Goal: Transaction & Acquisition: Purchase product/service

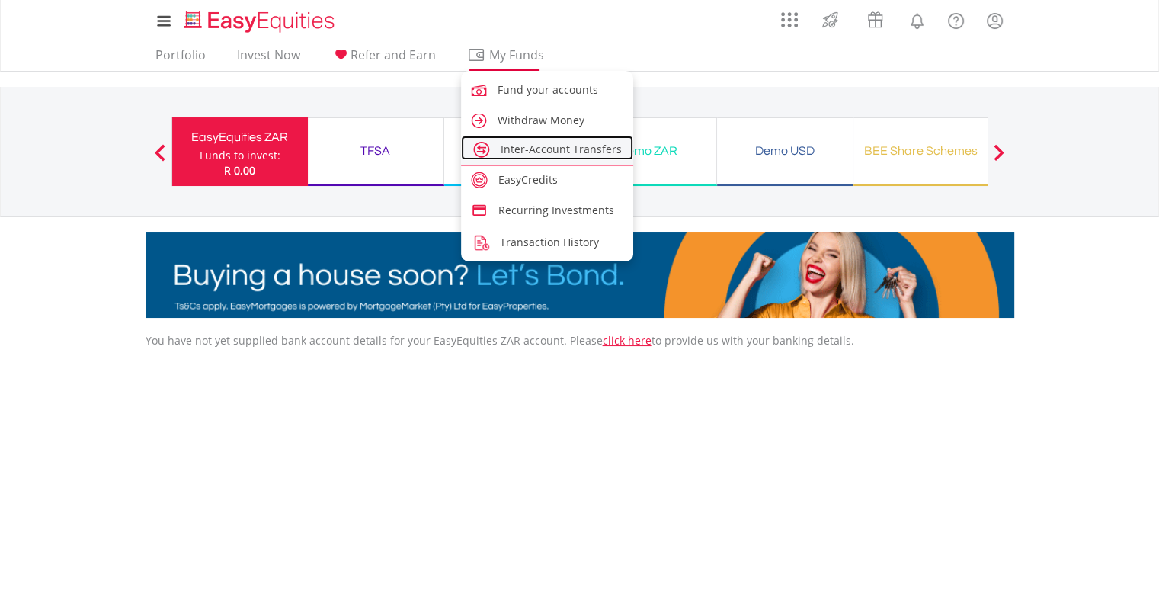
click at [564, 149] on span "Inter-Account Transfers" at bounding box center [561, 149] width 121 height 14
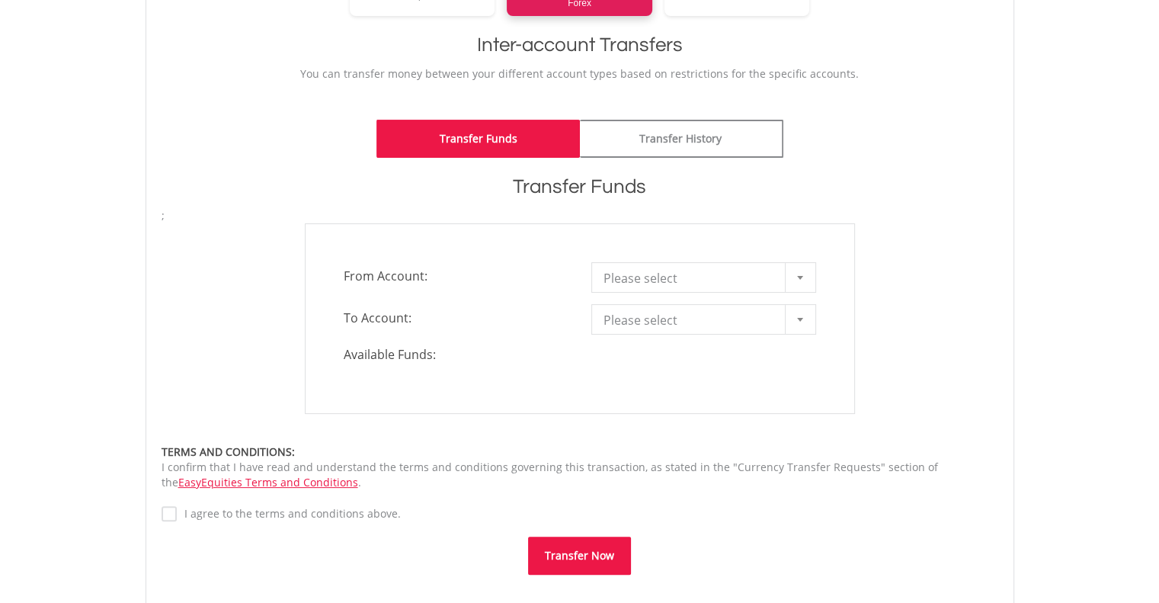
scroll to position [305, 0]
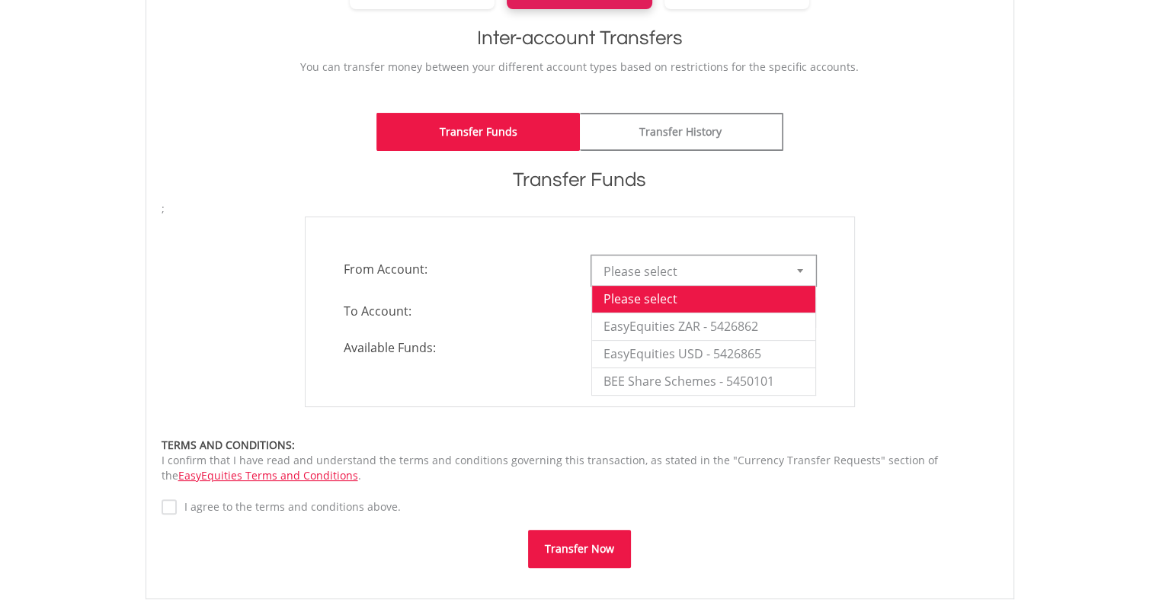
click at [813, 273] on div at bounding box center [800, 270] width 30 height 29
click at [725, 322] on li "EasyEquities ZAR - 5426862" at bounding box center [703, 326] width 223 height 27
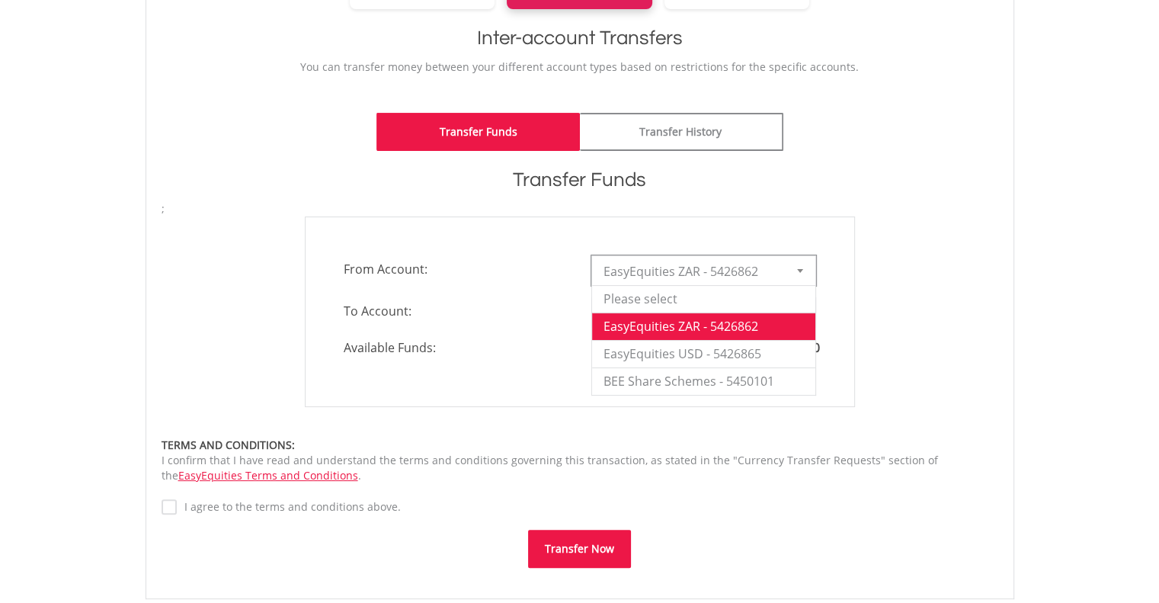
click at [790, 271] on div at bounding box center [800, 270] width 30 height 29
click at [744, 350] on li "EasyEquities USD - 5426865" at bounding box center [703, 353] width 223 height 27
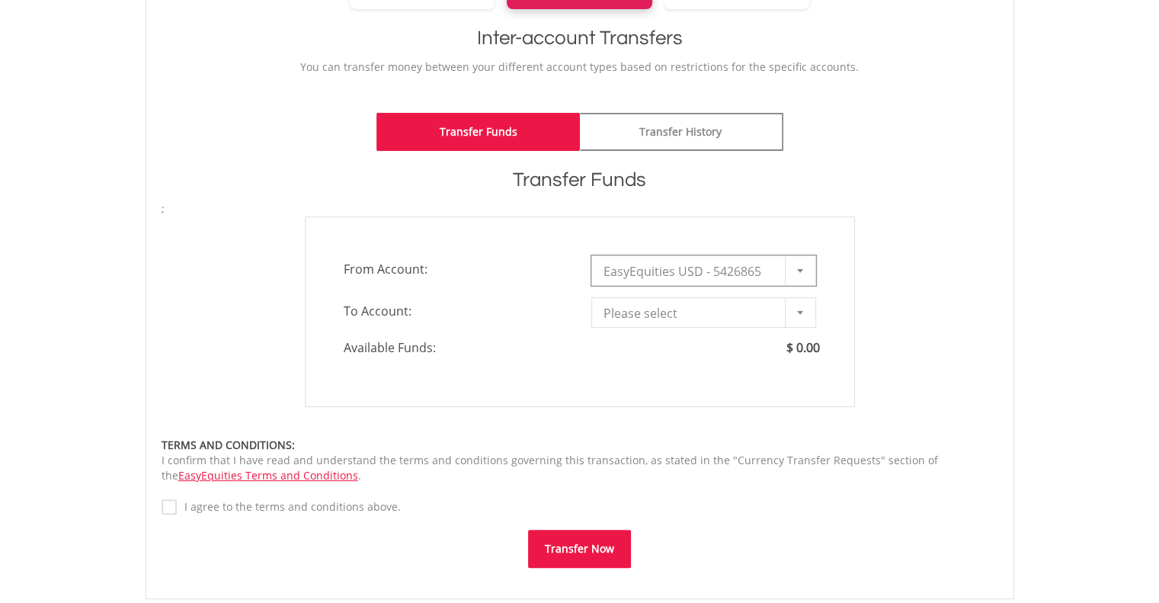
click at [797, 269] on b at bounding box center [800, 271] width 6 height 4
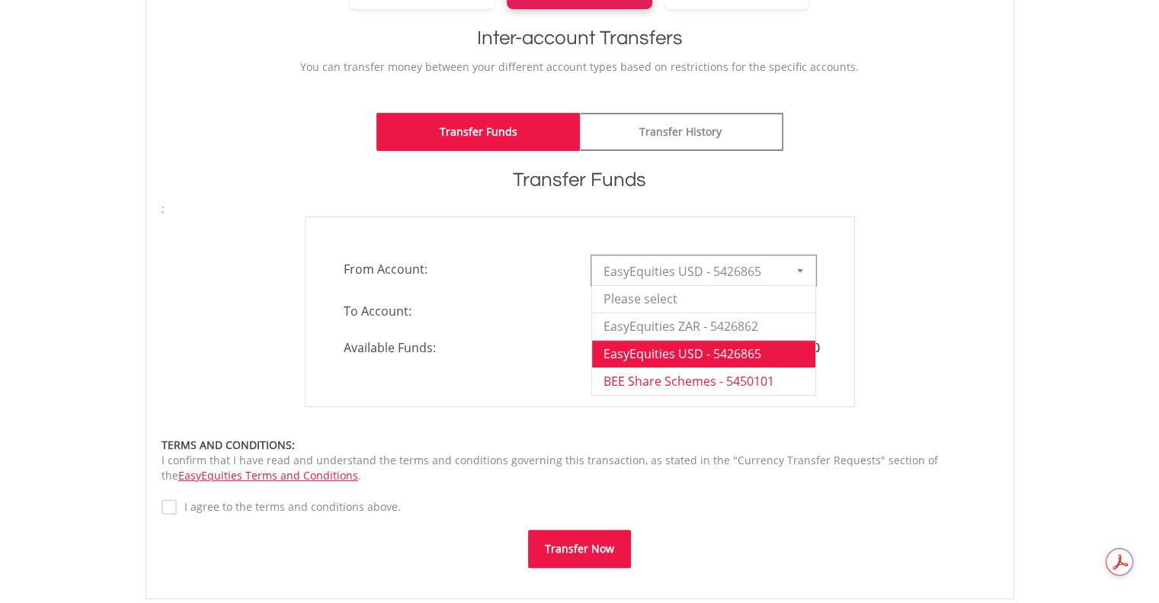
click at [741, 378] on li "BEE Share Schemes - 5450101" at bounding box center [703, 380] width 223 height 27
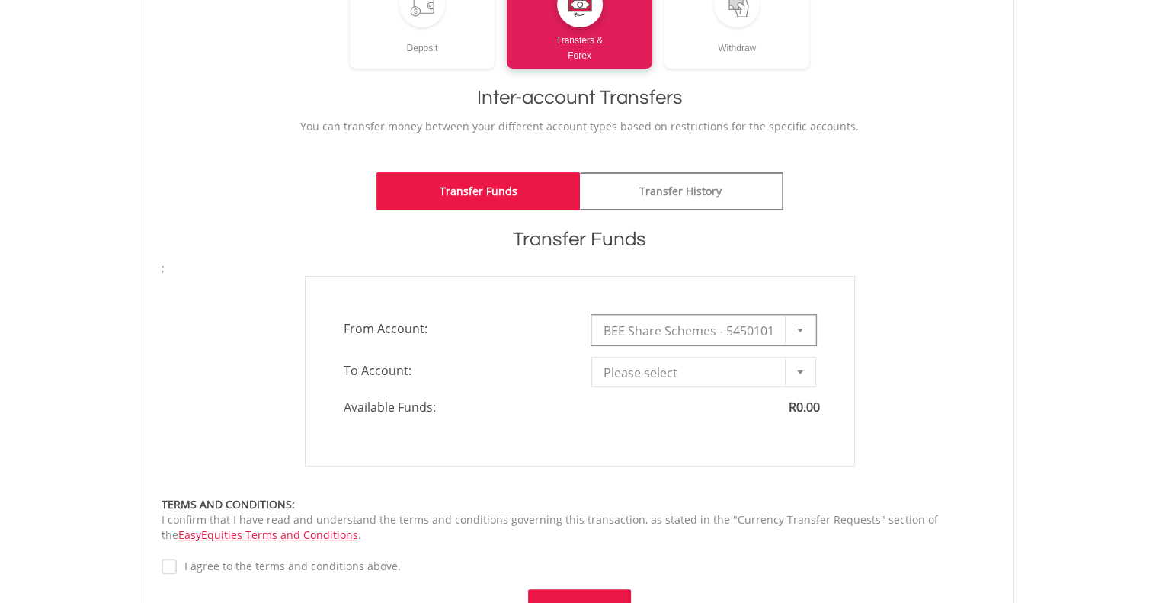
scroll to position [229, 0]
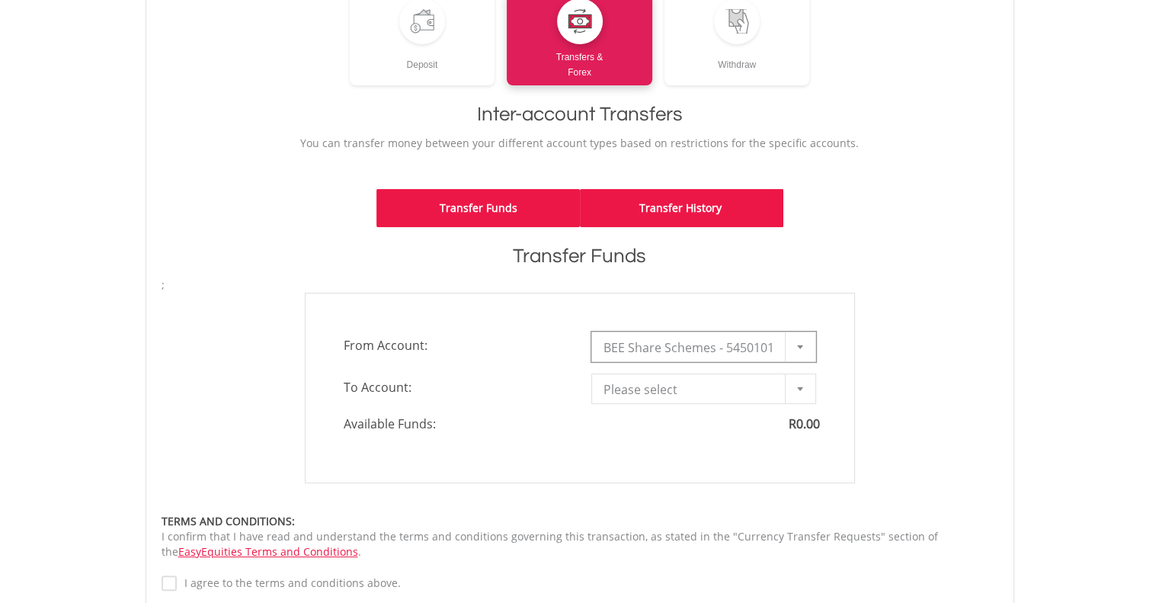
click at [707, 208] on link "Transfer History" at bounding box center [682, 208] width 204 height 38
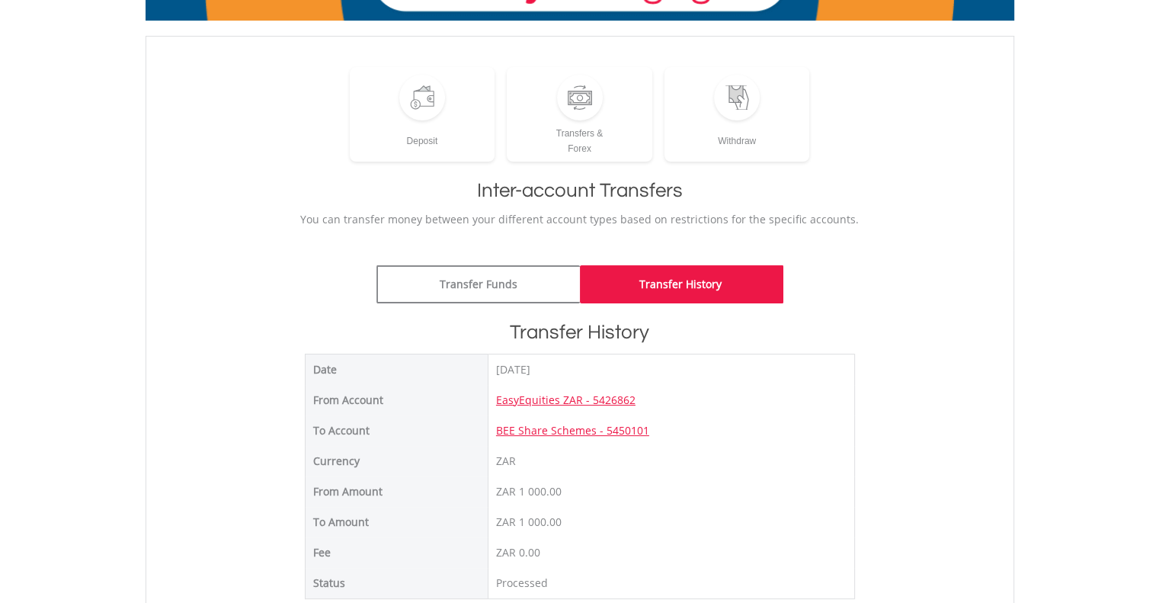
scroll to position [76, 0]
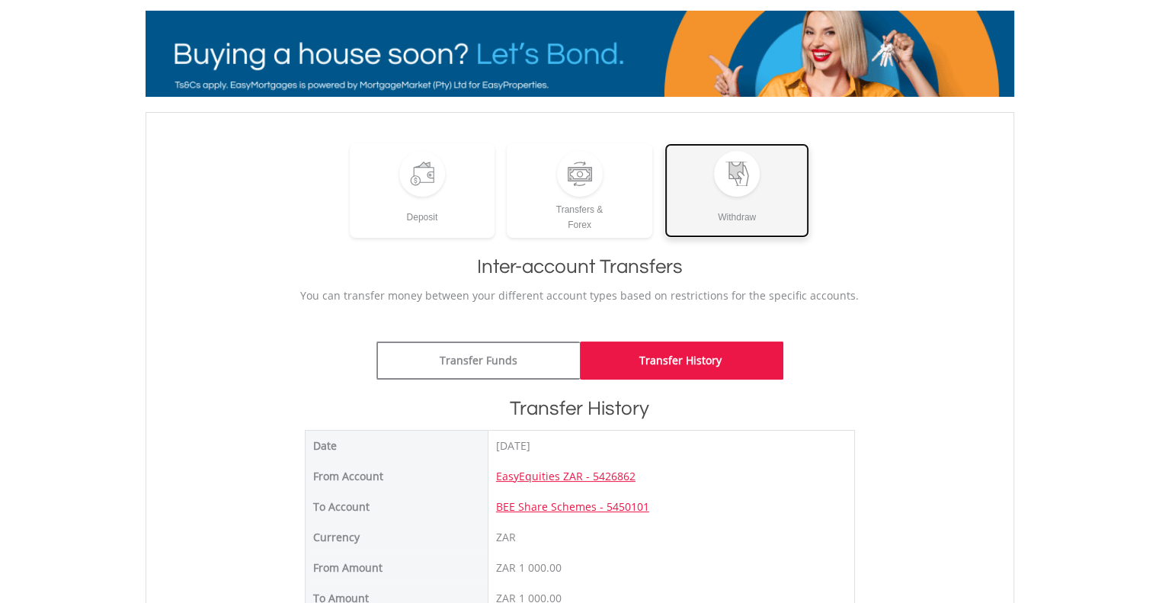
click at [741, 207] on div "Withdraw" at bounding box center [738, 211] width 146 height 28
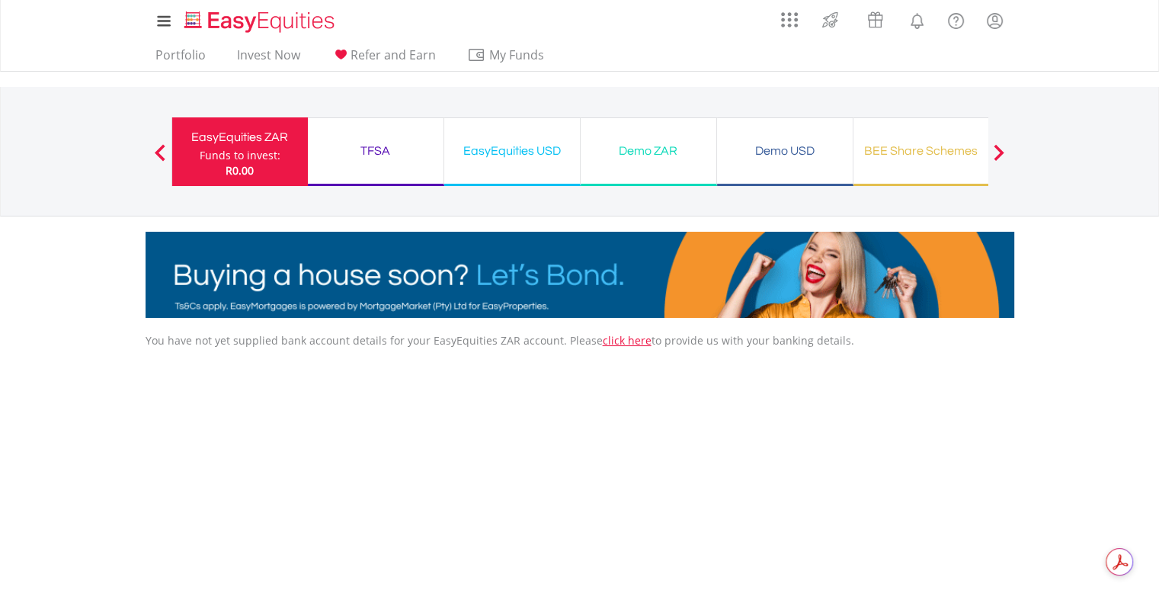
click at [376, 143] on div "TFSA" at bounding box center [375, 150] width 117 height 21
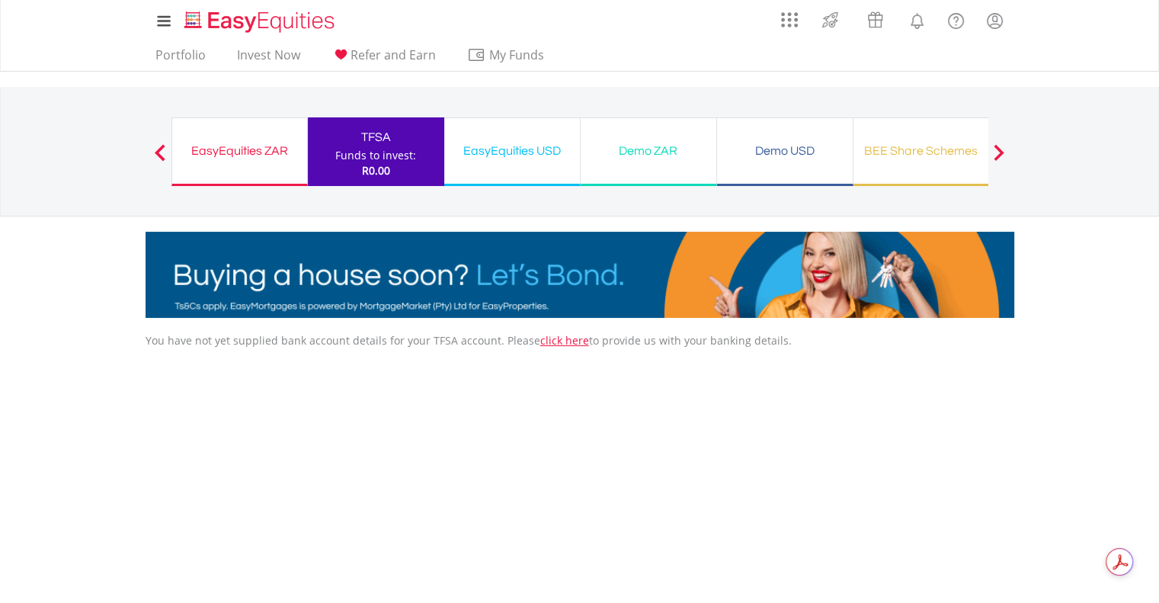
click at [515, 140] on div "EasyEquities USD" at bounding box center [512, 150] width 117 height 21
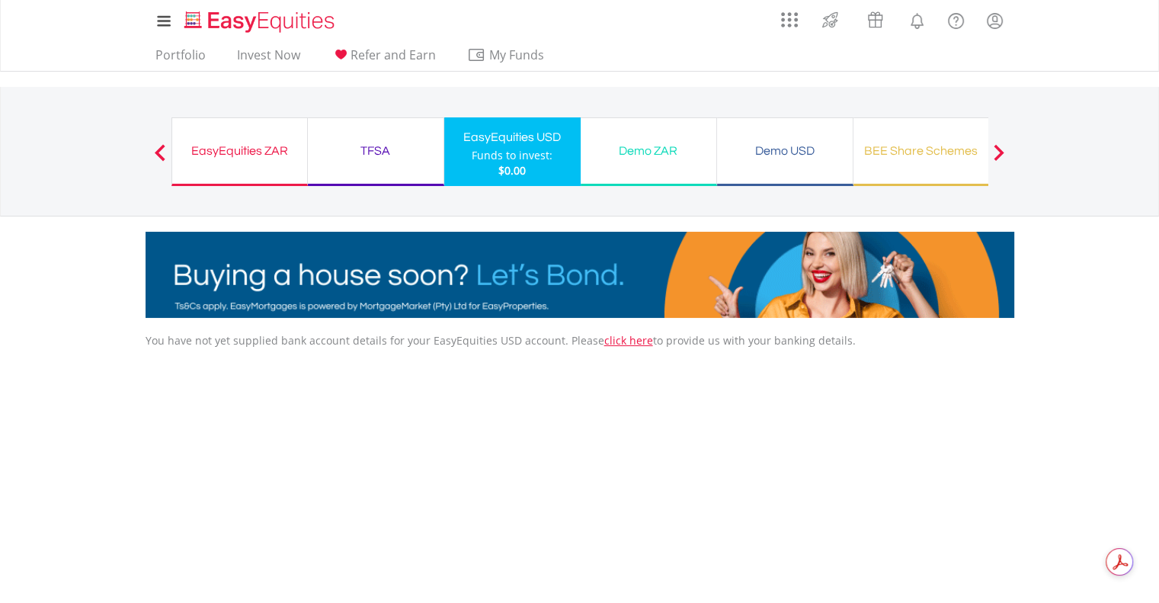
click at [635, 157] on div "Demo ZAR" at bounding box center [648, 150] width 117 height 21
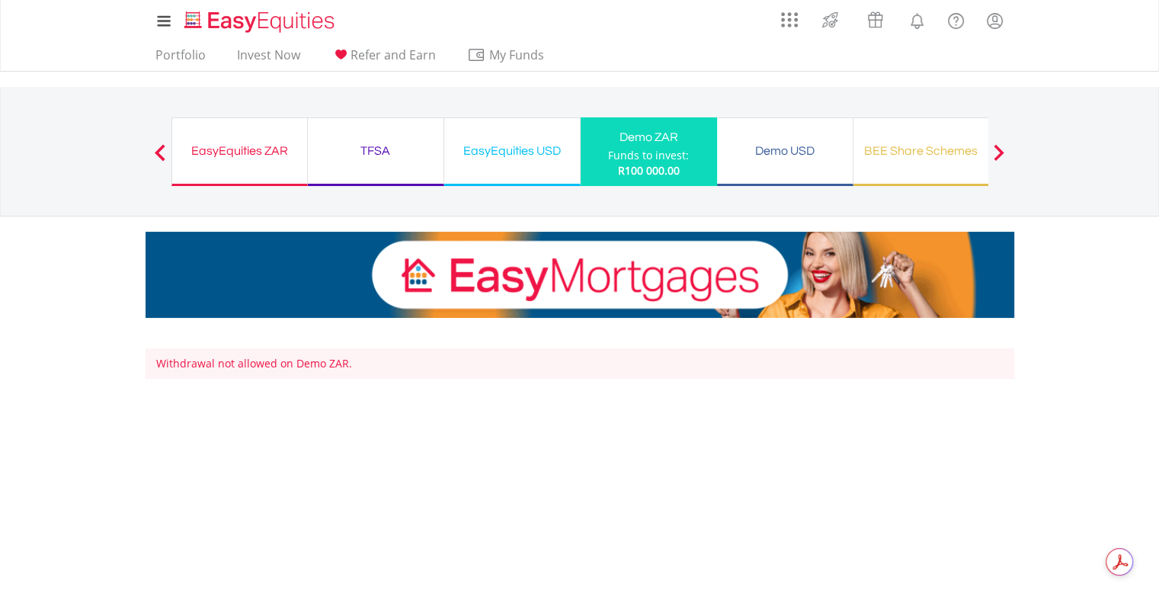
click at [744, 149] on div "Demo USD" at bounding box center [784, 150] width 117 height 21
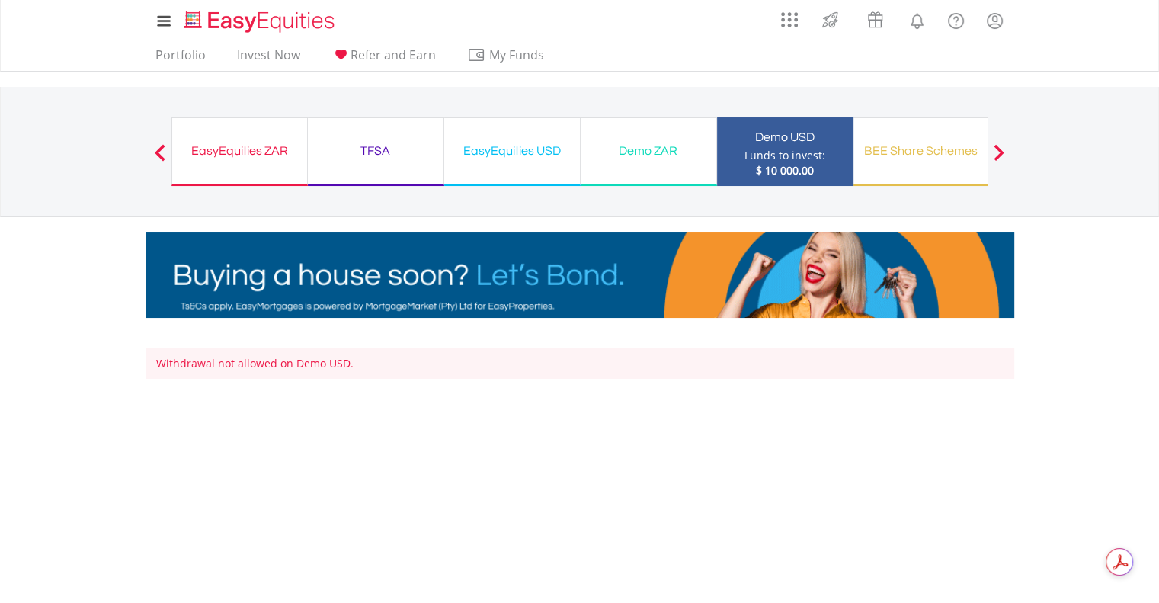
click at [935, 143] on div "BEE Share Schemes" at bounding box center [921, 150] width 117 height 21
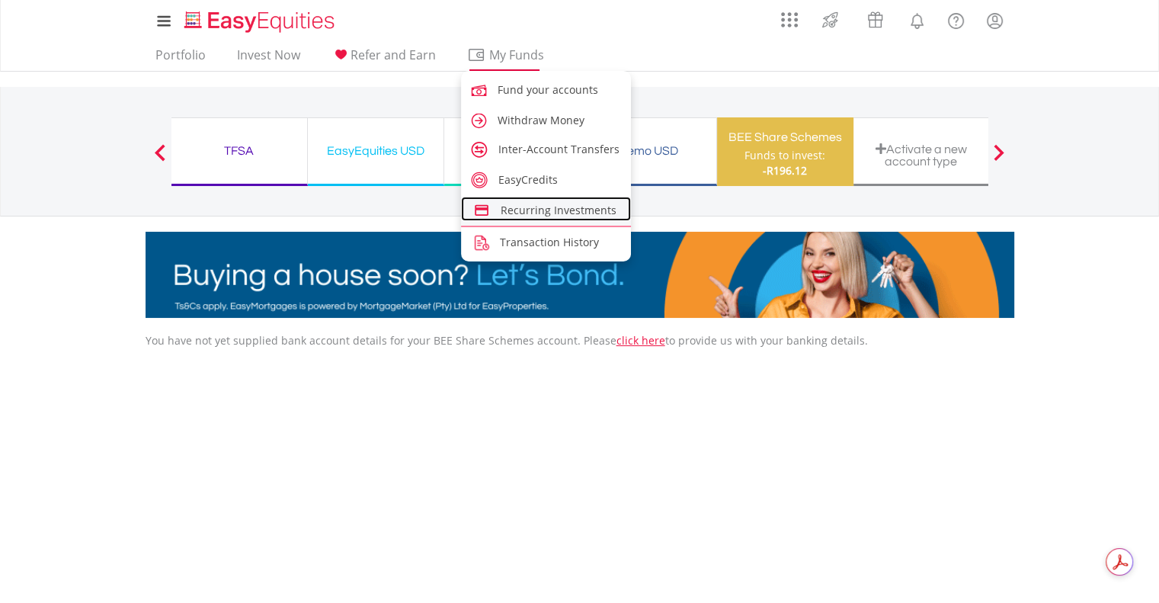
click at [569, 210] on span "Recurring Investments" at bounding box center [559, 210] width 116 height 14
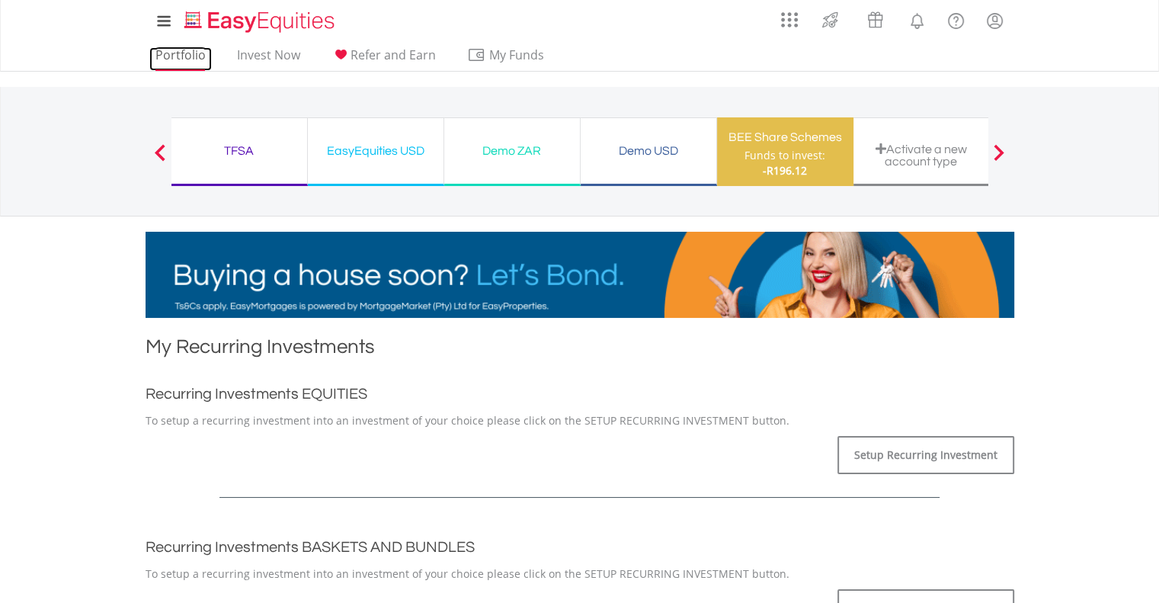
click at [189, 55] on link "Portfolio" at bounding box center [180, 59] width 63 height 24
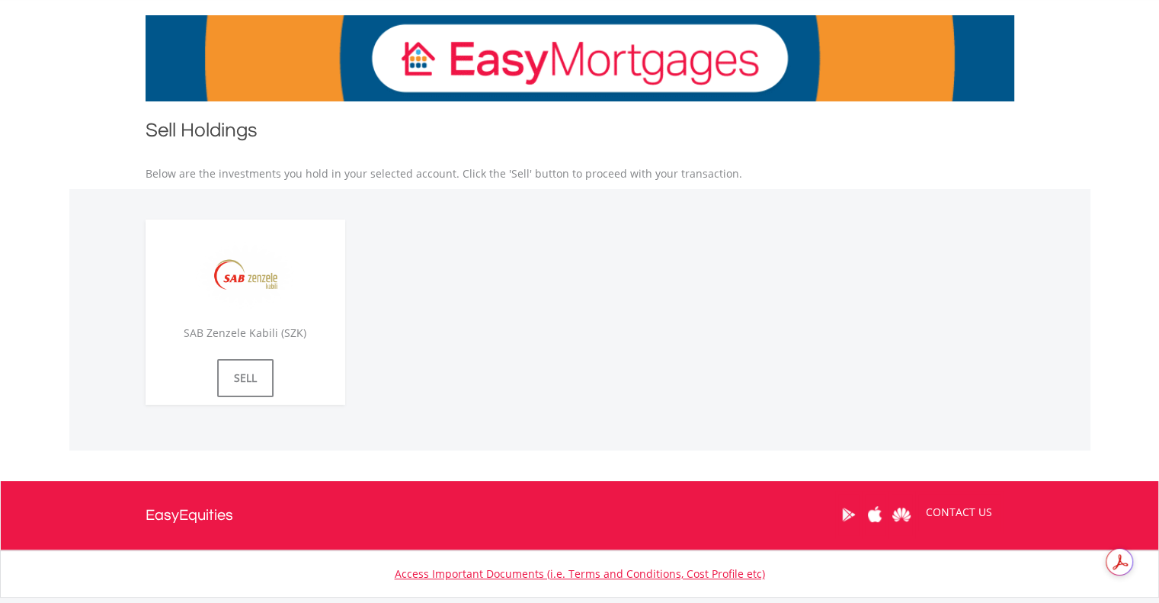
scroll to position [313, 0]
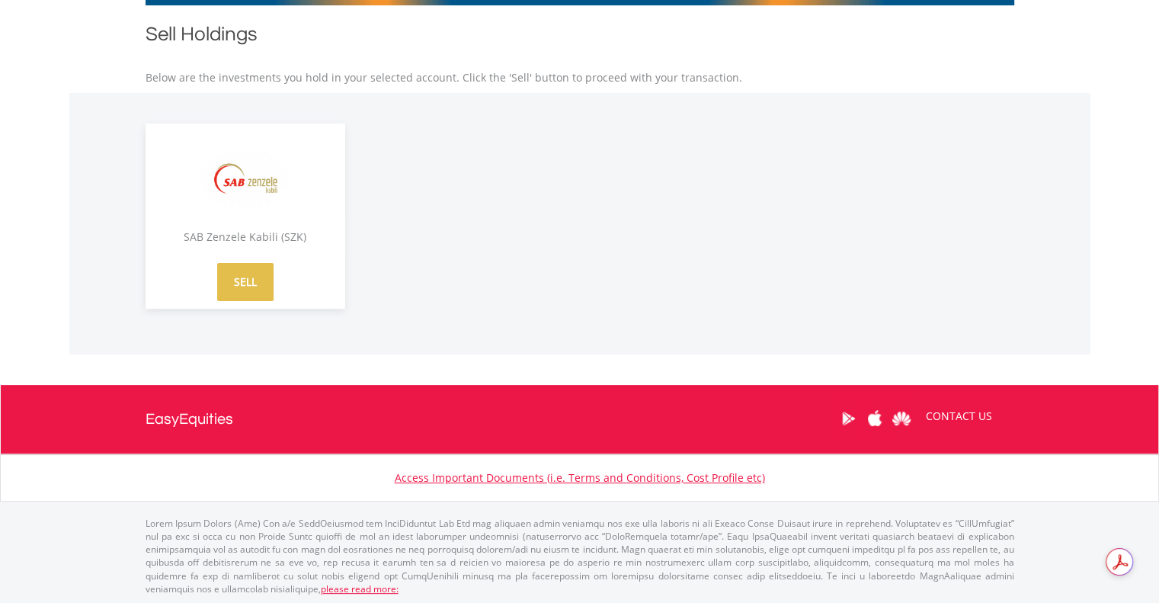
click at [255, 286] on link "SELL" at bounding box center [245, 282] width 56 height 38
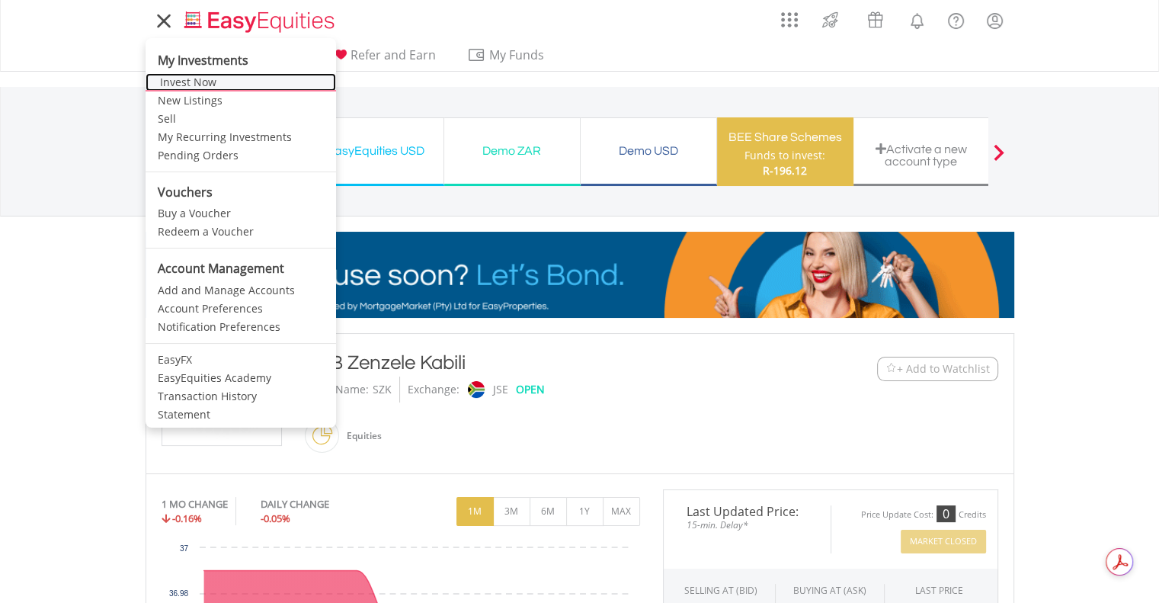
click at [198, 82] on link "Invest Now" at bounding box center [241, 82] width 191 height 18
